Goal: Task Accomplishment & Management: Manage account settings

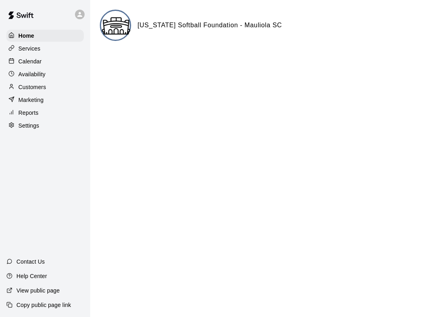
click at [20, 87] on p "Customers" at bounding box center [32, 87] width 28 height 8
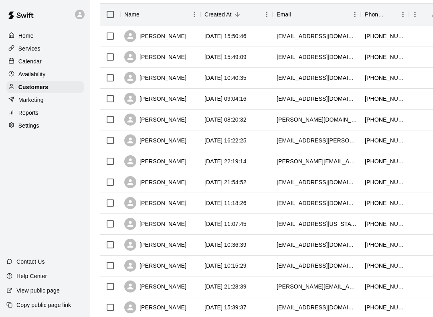
scroll to position [106, 0]
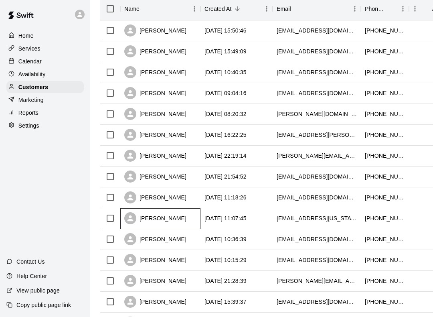
click at [161, 222] on div "[PERSON_NAME]" at bounding box center [155, 218] width 62 height 12
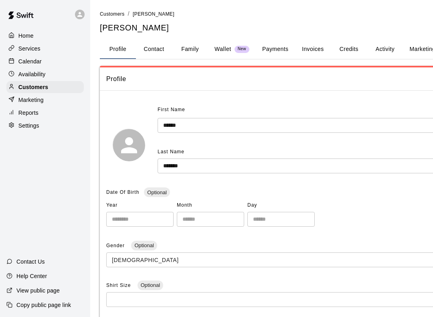
click at [310, 46] on button "Invoices" at bounding box center [312, 49] width 36 height 19
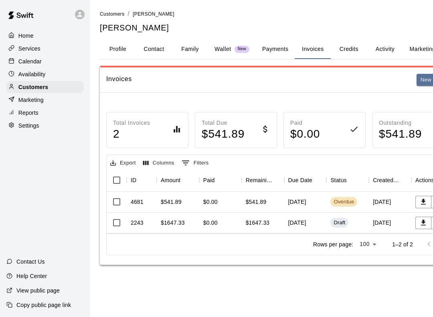
click at [348, 199] on div "Overdue" at bounding box center [343, 202] width 20 height 8
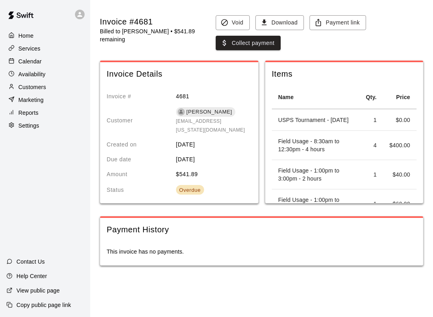
click at [182, 186] on div "Overdue" at bounding box center [190, 190] width 22 height 8
click at [183, 186] on div "Overdue" at bounding box center [190, 190] width 22 height 8
click at [252, 42] on button "Collect payment" at bounding box center [248, 43] width 65 height 15
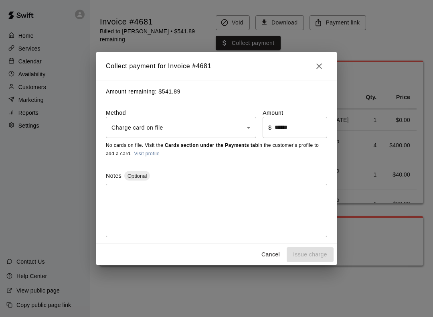
click at [246, 129] on body "Home Services Calendar Availability Customers Marketing Reports Settings Contac…" at bounding box center [216, 140] width 433 height 281
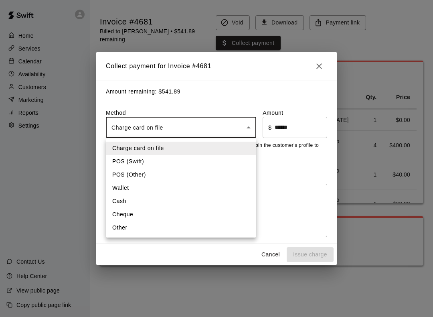
click at [317, 65] on div at bounding box center [216, 158] width 433 height 317
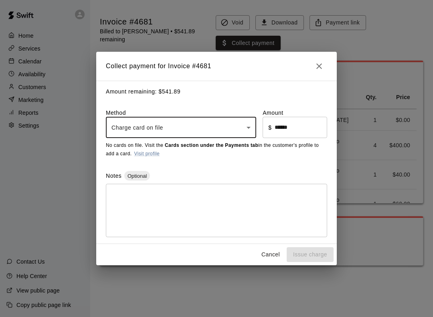
click at [315, 63] on icon "Close" at bounding box center [319, 66] width 10 height 10
